Goal: Task Accomplishment & Management: Use online tool/utility

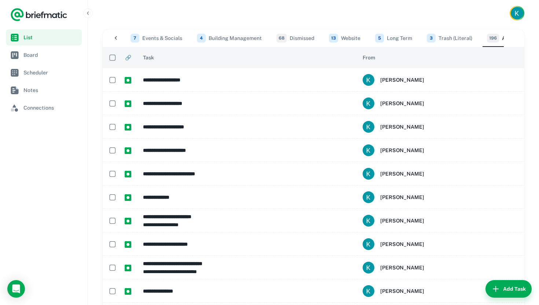
scroll to position [0, 355]
click at [51, 54] on span "Board" at bounding box center [50, 55] width 55 height 8
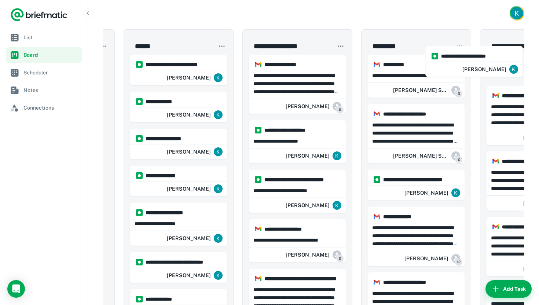
scroll to position [0, 100]
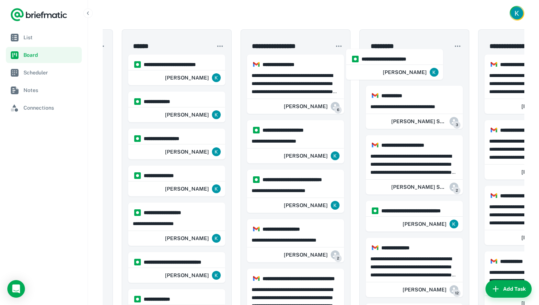
drag, startPoint x: 279, startPoint y: 67, endPoint x: 404, endPoint y: 62, distance: 125.9
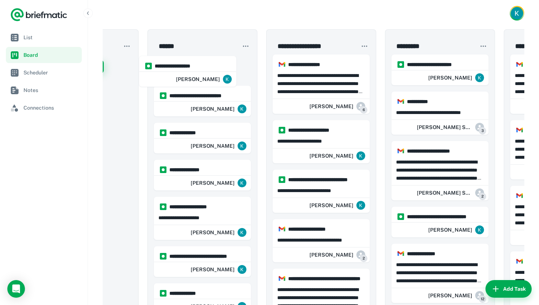
drag, startPoint x: 186, startPoint y: 150, endPoint x: 197, endPoint y: 73, distance: 77.0
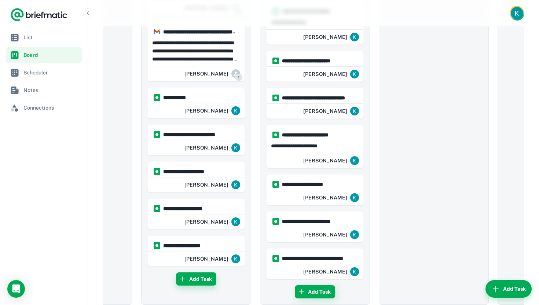
scroll to position [755, 0]
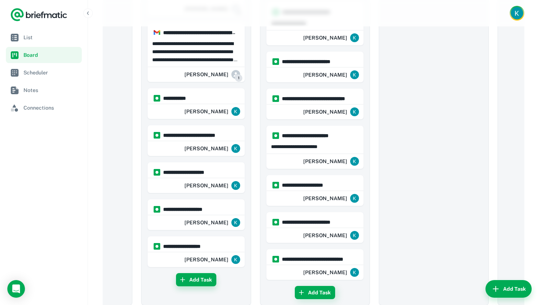
click at [198, 281] on button "Add Task" at bounding box center [196, 279] width 40 height 13
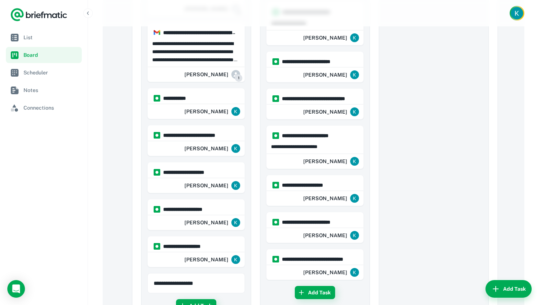
type input "**********"
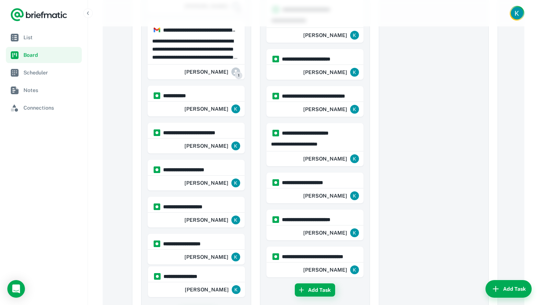
scroll to position [759, 0]
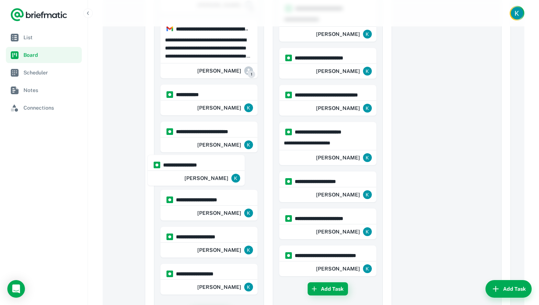
drag, startPoint x: 203, startPoint y: 283, endPoint x: 221, endPoint y: 164, distance: 120.2
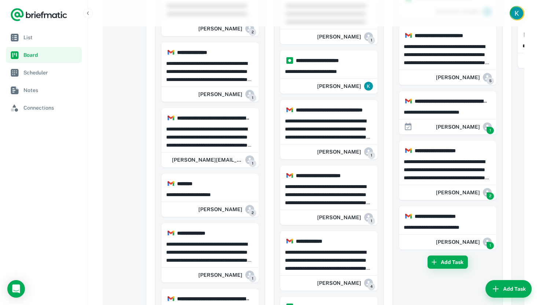
scroll to position [806, 0]
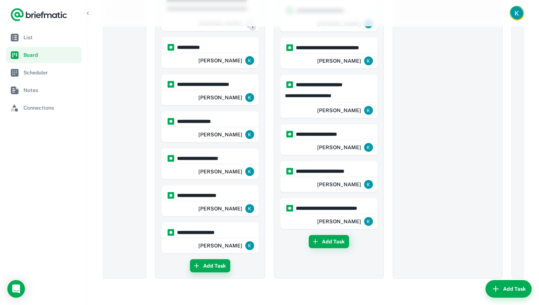
click at [221, 262] on button "Add Task" at bounding box center [210, 265] width 40 height 13
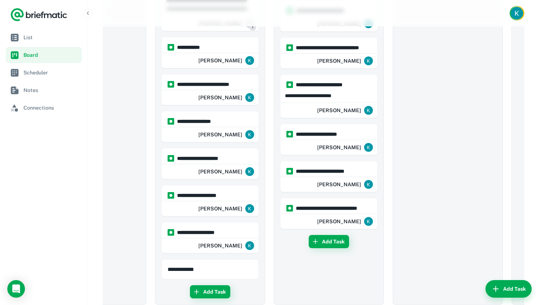
type input "**********"
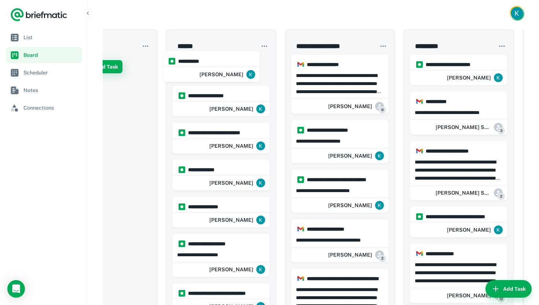
scroll to position [0, 54]
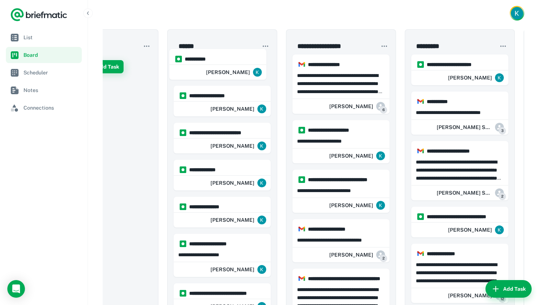
drag, startPoint x: 227, startPoint y: 272, endPoint x: 235, endPoint y: 60, distance: 212.0
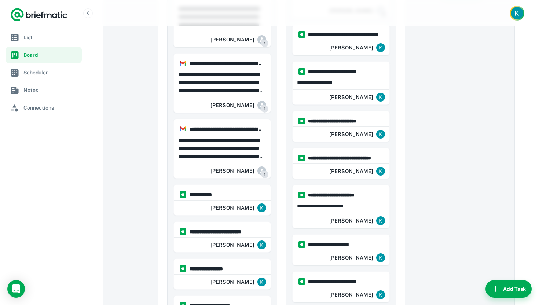
scroll to position [843, 0]
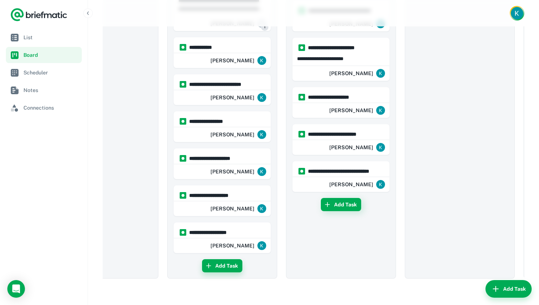
click at [214, 262] on button "Add Task" at bounding box center [222, 265] width 40 height 13
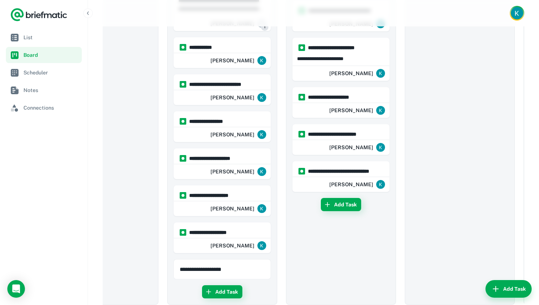
type input "**********"
click at [304, 262] on div "Add Task" at bounding box center [341, 251] width 98 height 107
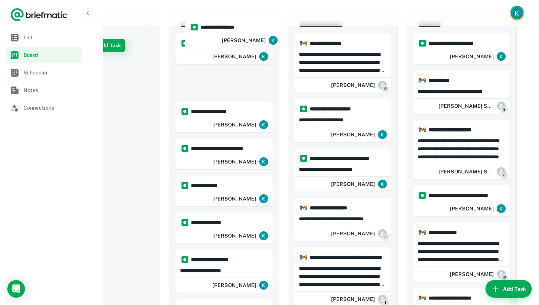
scroll to position [0, 0]
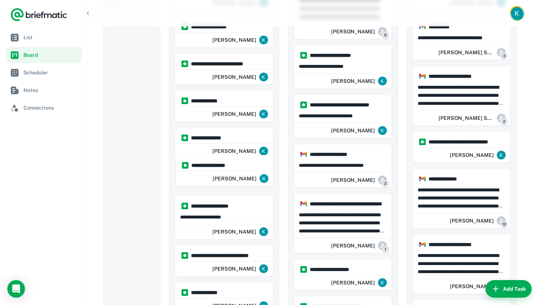
drag, startPoint x: 210, startPoint y: 240, endPoint x: 212, endPoint y: 169, distance: 71.5
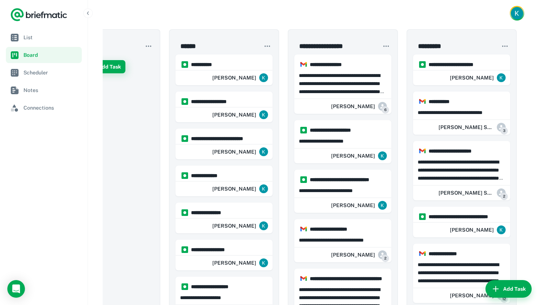
click at [220, 4] on div at bounding box center [313, 13] width 451 height 26
